Goal: Contribute content: Add original content to the website for others to see

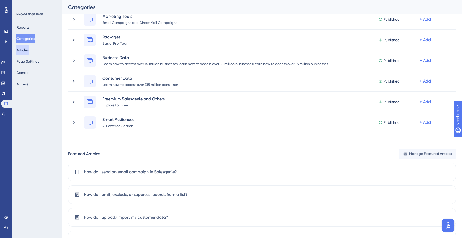
click at [29, 51] on button "Articles" at bounding box center [22, 49] width 12 height 9
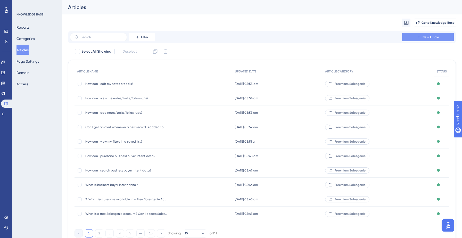
click at [427, 36] on span "New Article" at bounding box center [430, 37] width 16 height 4
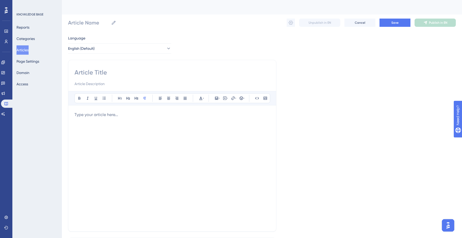
click at [134, 75] on input at bounding box center [171, 72] width 195 height 8
paste input "How much does Salesgenie cost?"
type input "How much does Salesgenie cost?"
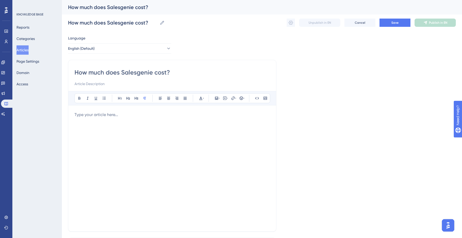
type input "How much does Salesgenie cost?"
click at [98, 113] on p at bounding box center [171, 115] width 195 height 6
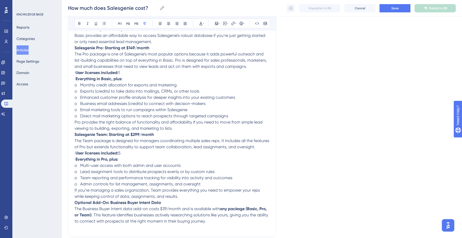
scroll to position [368, 0]
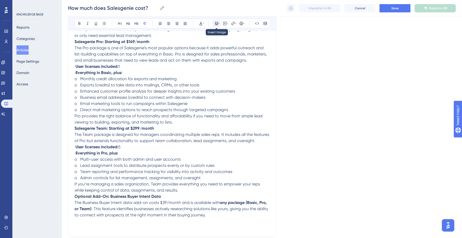
click at [217, 25] on icon at bounding box center [216, 23] width 4 height 4
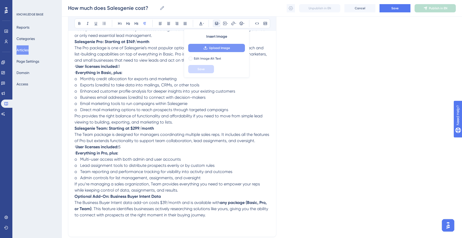
click at [226, 47] on span "Upload Image" at bounding box center [219, 48] width 21 height 4
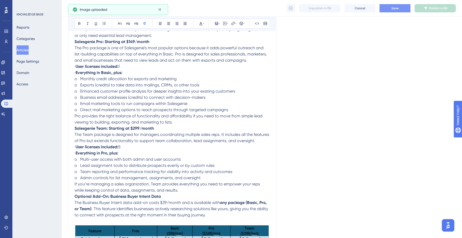
click at [392, 7] on span "Save" at bounding box center [394, 8] width 7 height 4
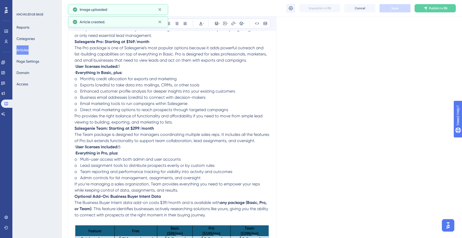
click at [290, 10] on icon at bounding box center [291, 8] width 4 height 4
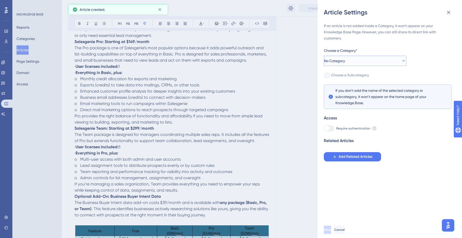
click at [370, 59] on button "No Category" at bounding box center [365, 61] width 82 height 10
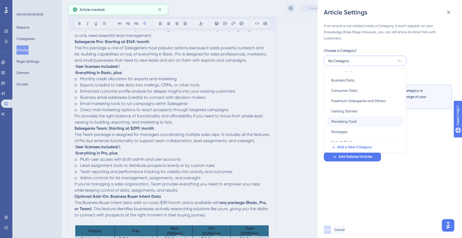
scroll to position [7, 0]
click at [348, 129] on div "Packages Packages" at bounding box center [365, 131] width 68 height 10
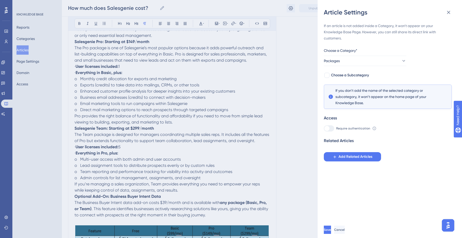
click at [354, 190] on div "If an article is not added inside a Category, it won't appear on your Knowledge…" at bounding box center [392, 118] width 136 height 205
click at [331, 228] on span "Save" at bounding box center [327, 230] width 7 height 4
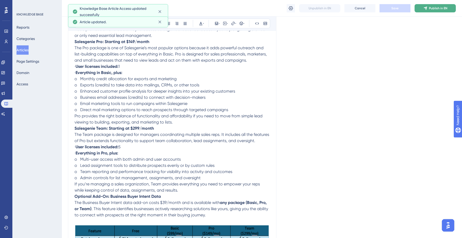
click at [437, 10] on span "Publish in EN" at bounding box center [438, 8] width 18 height 4
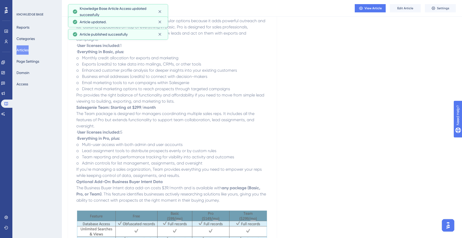
click at [24, 51] on button "Articles" at bounding box center [22, 49] width 12 height 9
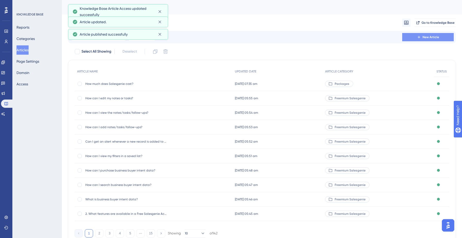
click at [412, 38] on button "New Article" at bounding box center [428, 37] width 52 height 8
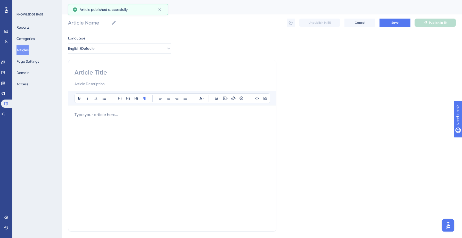
click at [120, 71] on input at bounding box center [171, 72] width 195 height 8
paste input "Which Plan Is Right for You?"
type input "Which Plan Is Right for You?"
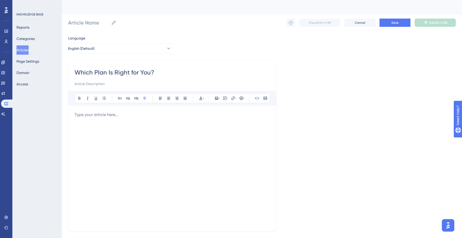
type input "Which Plan Is Right for You?"
click at [98, 117] on p at bounding box center [171, 115] width 195 height 6
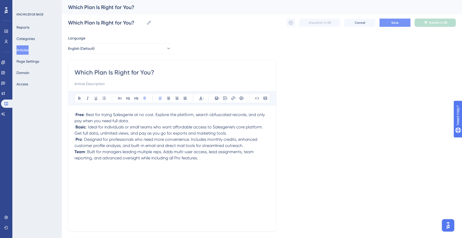
click at [396, 23] on span "Save" at bounding box center [394, 23] width 7 height 4
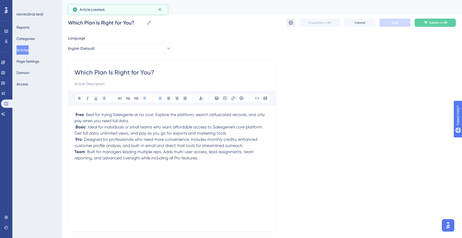
click at [291, 23] on icon at bounding box center [290, 22] width 5 height 5
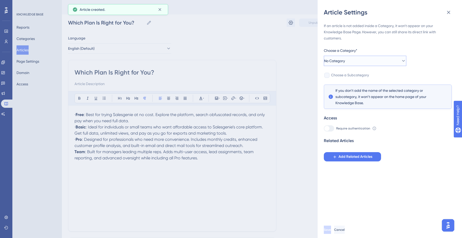
click at [378, 58] on button "No Category" at bounding box center [365, 61] width 82 height 10
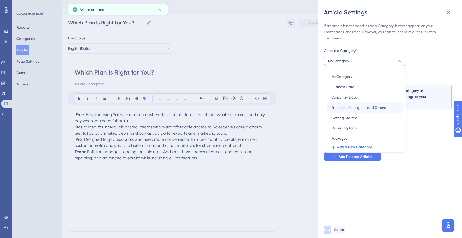
scroll to position [18, 0]
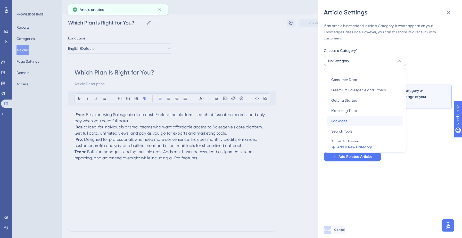
click at [347, 120] on span "Packages" at bounding box center [339, 121] width 16 height 6
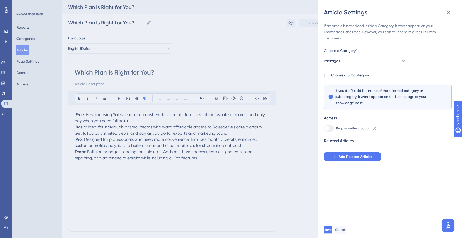
click at [332, 227] on button "Save" at bounding box center [328, 229] width 8 height 8
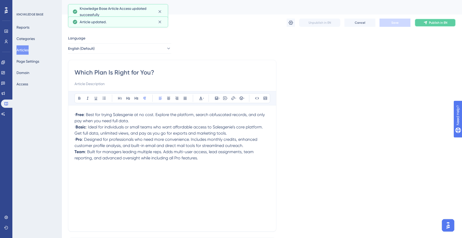
click at [442, 23] on span "Publish in EN" at bounding box center [438, 23] width 18 height 4
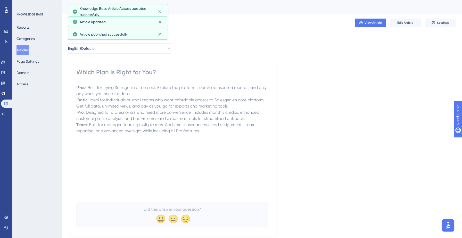
click at [28, 50] on button "Articles" at bounding box center [22, 49] width 12 height 9
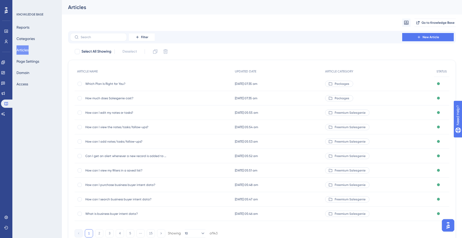
click at [24, 51] on button "Articles" at bounding box center [22, 49] width 12 height 9
click at [102, 36] on input "text" at bounding box center [102, 37] width 42 height 4
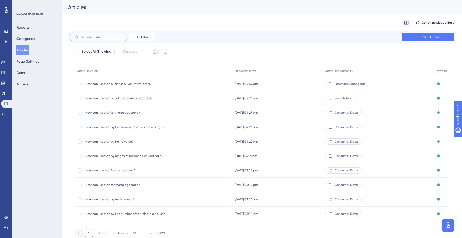
type input "how can I see"
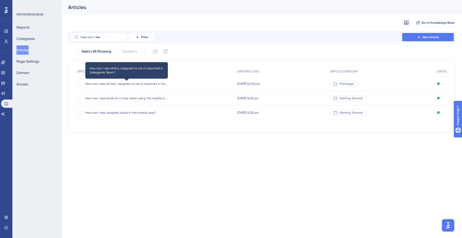
click at [111, 83] on span "How can I see all lists, assigned to me or imported in Salesgenie Team?" at bounding box center [126, 84] width 82 height 4
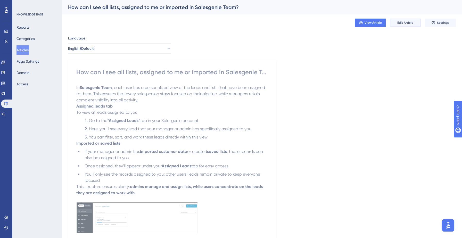
click at [399, 22] on span "Edit Article" at bounding box center [405, 23] width 16 height 4
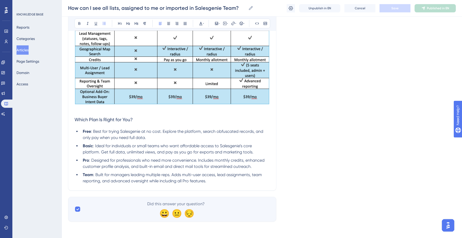
scroll to position [823, 0]
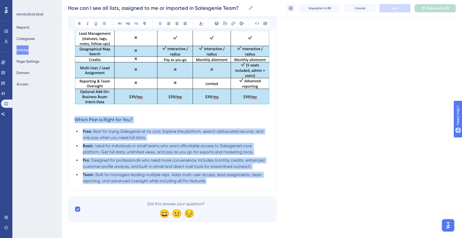
drag, startPoint x: 74, startPoint y: 120, endPoint x: 224, endPoint y: 183, distance: 163.3
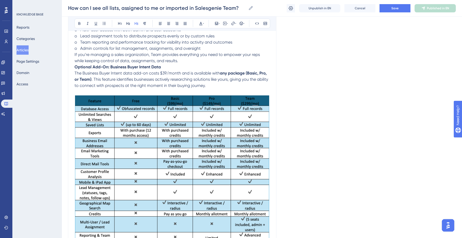
scroll to position [651, 0]
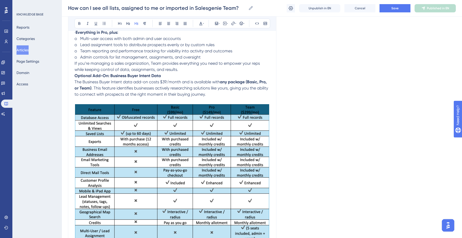
click at [184, 158] on img at bounding box center [171, 186] width 195 height 164
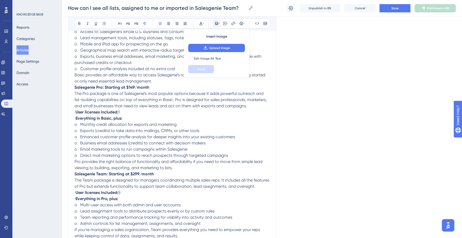
scroll to position [481, 0]
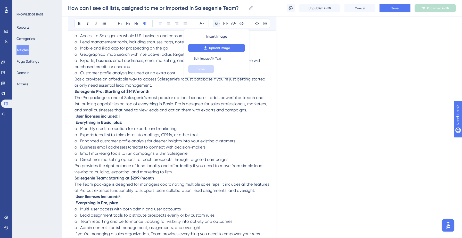
click at [208, 131] on p "o Monthly credit allocation for exports and marketing" at bounding box center [171, 128] width 195 height 6
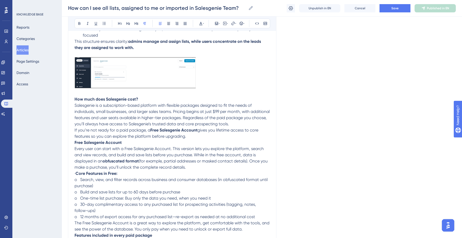
scroll to position [167, 0]
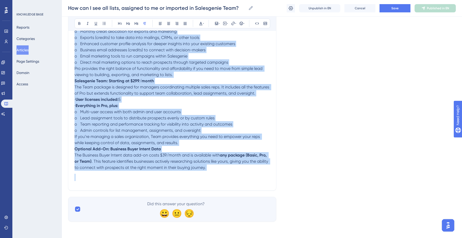
drag, startPoint x: 75, startPoint y: 102, endPoint x: 259, endPoint y: 250, distance: 236.6
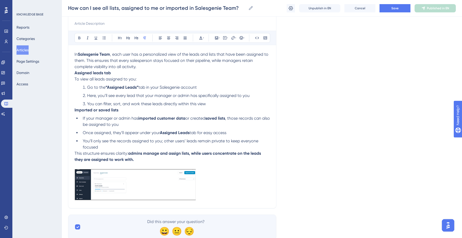
scroll to position [44, 0]
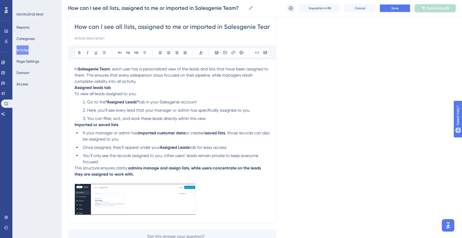
click at [397, 7] on span "Save" at bounding box center [394, 8] width 7 height 4
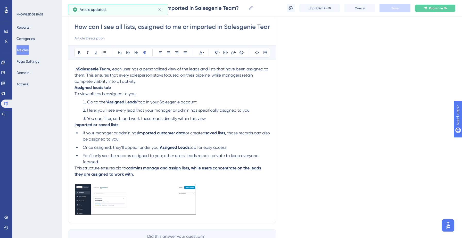
click at [440, 6] on button "Publish in EN" at bounding box center [434, 8] width 41 height 8
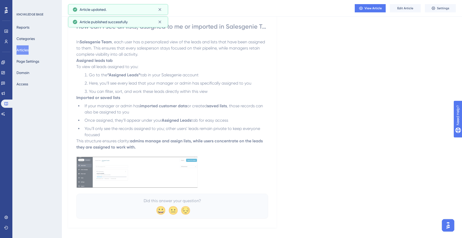
click at [29, 47] on button "Articles" at bounding box center [22, 49] width 12 height 9
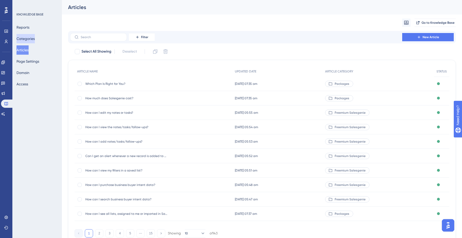
click at [28, 41] on button "Categories" at bounding box center [25, 38] width 18 height 9
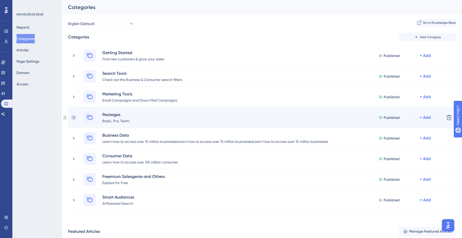
click at [73, 115] on icon at bounding box center [73, 117] width 5 height 5
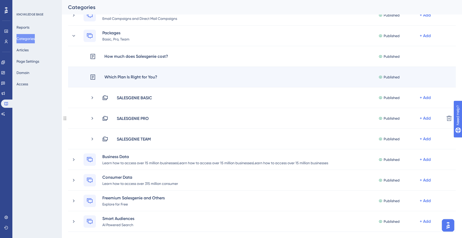
scroll to position [83, 0]
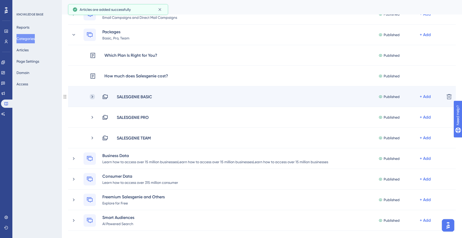
click at [92, 96] on icon at bounding box center [92, 96] width 2 height 3
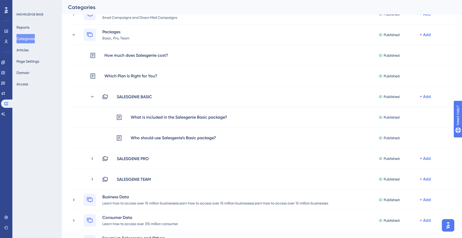
click at [254, 4] on div "Categories" at bounding box center [255, 7] width 375 height 7
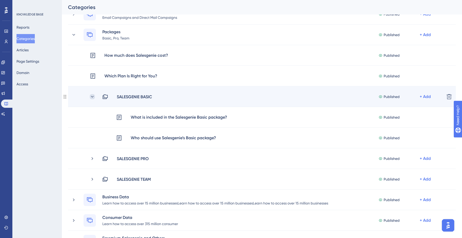
click at [93, 97] on icon at bounding box center [92, 96] width 5 height 5
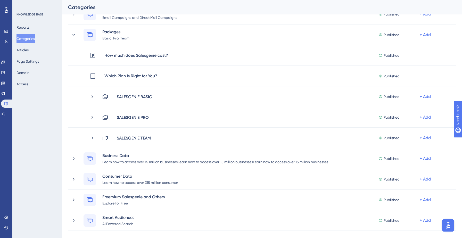
click at [232, 8] on div "Categories" at bounding box center [255, 7] width 375 height 7
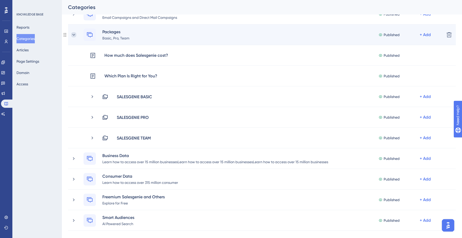
click at [73, 35] on icon at bounding box center [73, 34] width 5 height 5
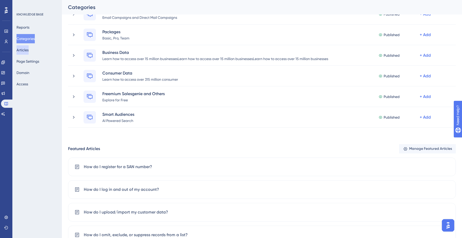
click at [29, 49] on button "Articles" at bounding box center [22, 49] width 12 height 9
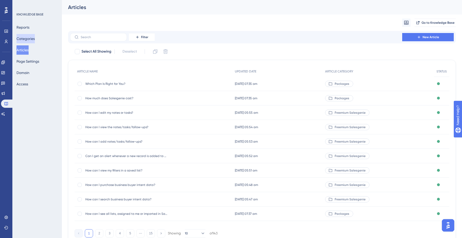
click at [26, 40] on button "Categories" at bounding box center [25, 38] width 18 height 9
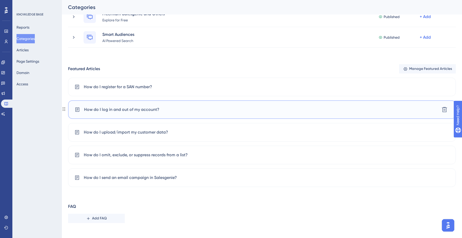
scroll to position [168, 0]
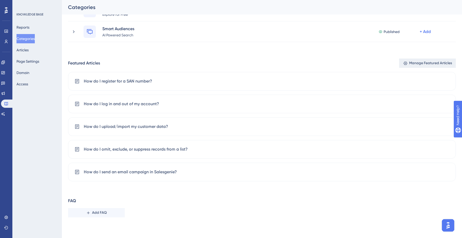
click at [410, 62] on span "Manage Featured Articles" at bounding box center [430, 63] width 43 height 6
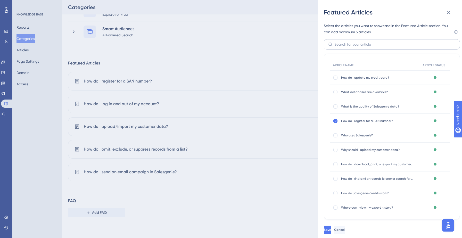
click at [380, 47] on label at bounding box center [392, 44] width 136 height 10
click at [380, 47] on input "text" at bounding box center [394, 44] width 121 height 6
type input "h"
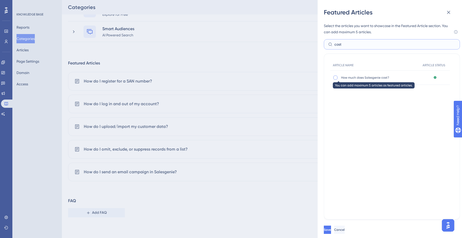
type input "cost"
click at [335, 77] on div at bounding box center [335, 78] width 4 height 4
click at [336, 77] on div at bounding box center [335, 78] width 4 height 4
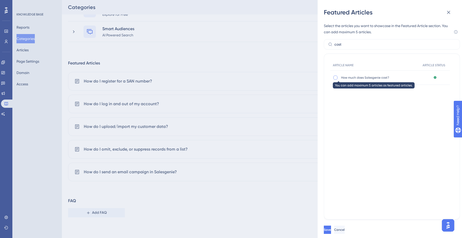
click at [336, 77] on div at bounding box center [335, 78] width 4 height 4
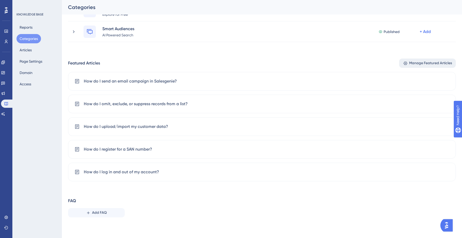
click at [416, 64] on span "Manage Featured Articles" at bounding box center [430, 63] width 43 height 6
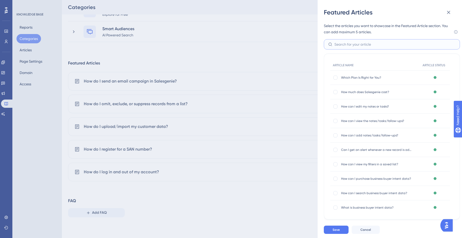
click at [362, 47] on input "text" at bounding box center [394, 44] width 121 height 6
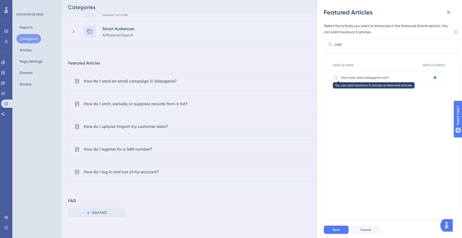
click at [334, 76] on div at bounding box center [335, 78] width 4 height 4
click at [337, 78] on div at bounding box center [335, 78] width 4 height 4
click at [336, 78] on div at bounding box center [335, 78] width 4 height 4
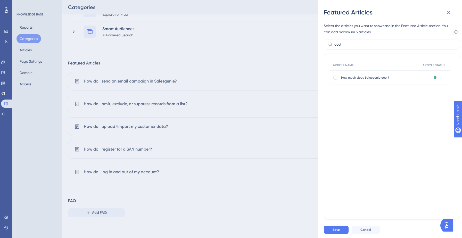
click at [347, 78] on span "How much does Salesgenie cost?" at bounding box center [377, 78] width 72 height 4
click at [361, 48] on label "cost" at bounding box center [392, 44] width 136 height 10
click at [361, 47] on input "cost" at bounding box center [394, 44] width 121 height 6
click at [361, 48] on label "cost" at bounding box center [392, 44] width 136 height 10
click at [361, 47] on input "cost" at bounding box center [394, 44] width 121 height 6
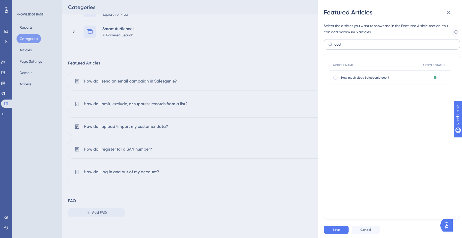
click at [361, 48] on label "cost" at bounding box center [392, 44] width 136 height 10
click at [361, 47] on input "cost" at bounding box center [394, 44] width 121 height 6
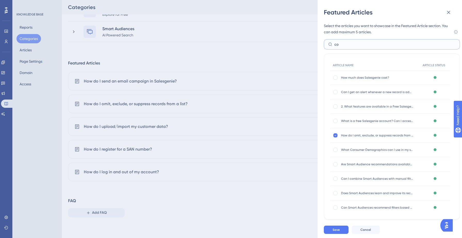
type input "c"
click at [446, 12] on icon at bounding box center [448, 12] width 6 height 6
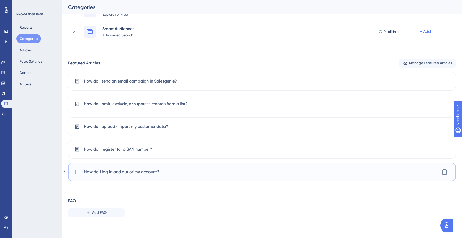
click at [115, 173] on span "How do I log in and out of my account?" at bounding box center [121, 172] width 75 height 6
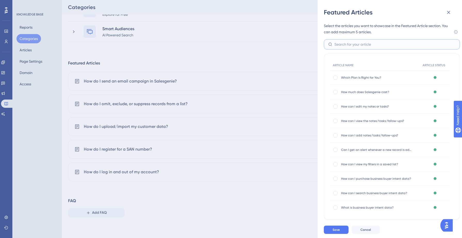
click at [346, 46] on input "text" at bounding box center [394, 44] width 121 height 6
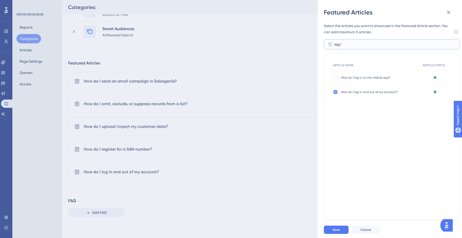
type input "log i"
click at [336, 93] on icon at bounding box center [335, 92] width 2 height 4
checkbox input "false"
click at [350, 44] on input "log i" at bounding box center [394, 44] width 121 height 6
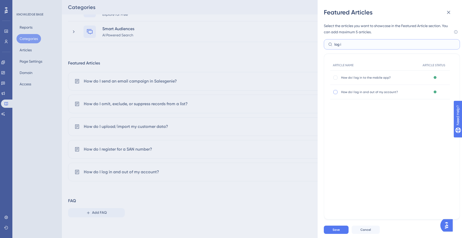
click at [350, 44] on input "log i" at bounding box center [394, 44] width 121 height 6
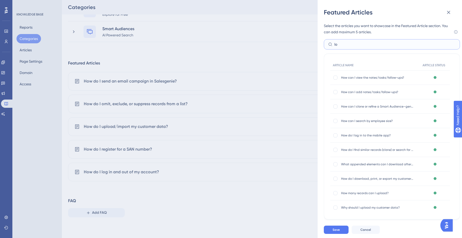
type input "l"
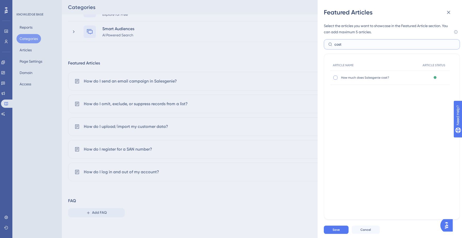
type input "cost"
click at [336, 77] on div at bounding box center [335, 78] width 4 height 4
checkbox input "true"
click at [335, 225] on div "Save Cancel" at bounding box center [396, 229] width 144 height 16
click at [335, 228] on span "Save" at bounding box center [335, 230] width 7 height 4
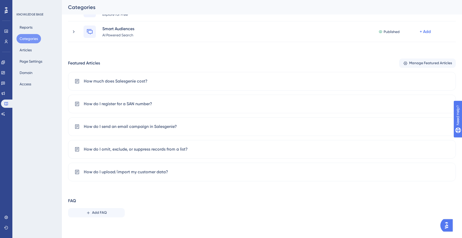
drag, startPoint x: 170, startPoint y: 178, endPoint x: 195, endPoint y: 4, distance: 175.2
drag, startPoint x: 200, startPoint y: 149, endPoint x: 179, endPoint y: 4, distance: 147.1
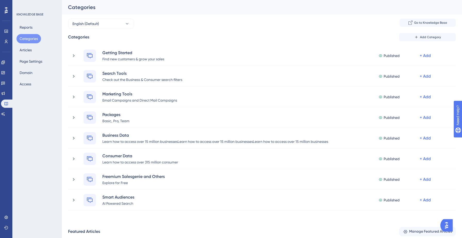
click at [203, 19] on div "English (Default) Go to Knowledge Base" at bounding box center [262, 24] width 388 height 10
